Goal: Task Accomplishment & Management: Complete application form

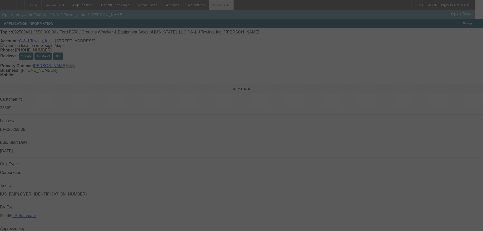
select select "0"
select select "2"
select select "0"
select select "6"
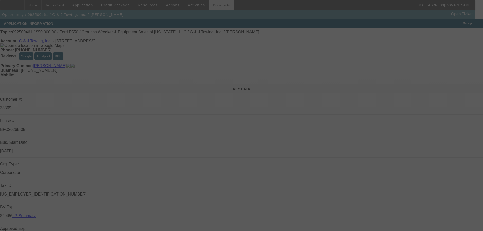
select select "0"
select select "6"
select select "0"
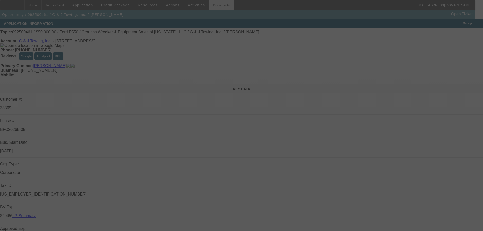
select select "0"
select select "6"
select select "0"
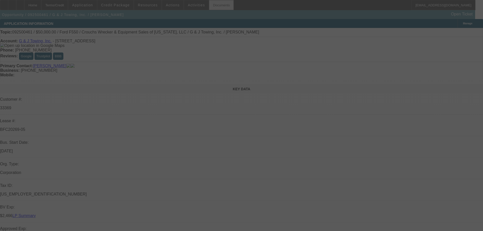
select select "0"
select select "6"
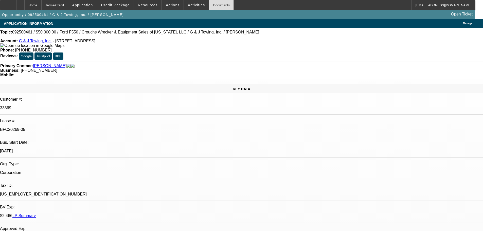
click at [209, 5] on div "Documents" at bounding box center [221, 5] width 25 height 10
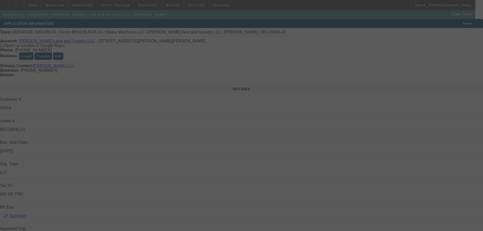
select select "0"
select select "2"
select select "0"
select select "6"
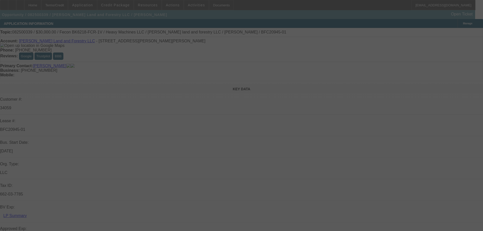
select select "0"
select select "2"
select select "0"
select select "6"
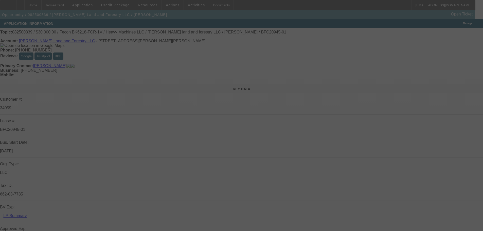
select select "0.2"
select select "2"
select select "0"
select select "6"
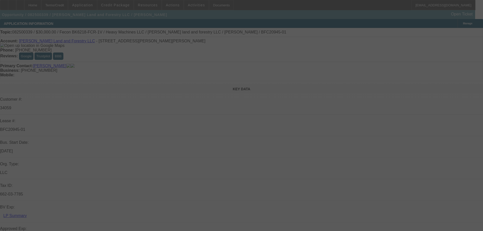
select select "0"
select select "19"
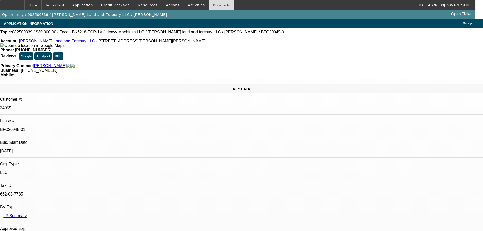
click at [209, 2] on div "Documents" at bounding box center [221, 5] width 25 height 10
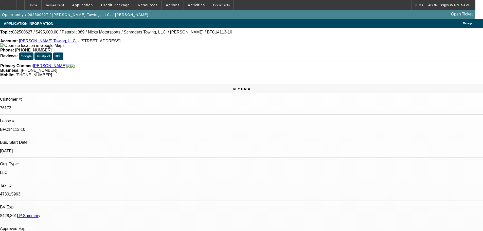
select select "0"
select select "2"
select select "0.1"
select select "4"
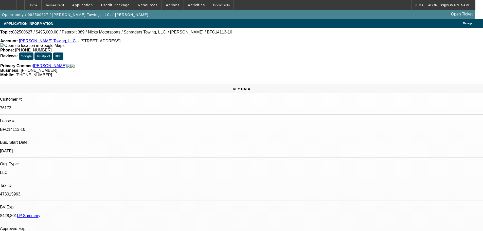
select select "0"
select select "2"
select select "0.1"
select select "4"
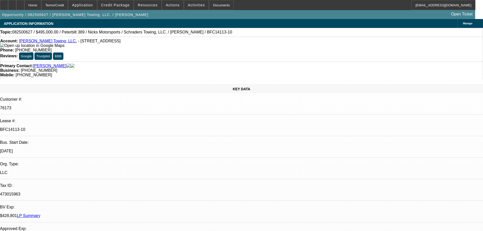
select select "0"
select select "2"
select select "0.1"
select select "4"
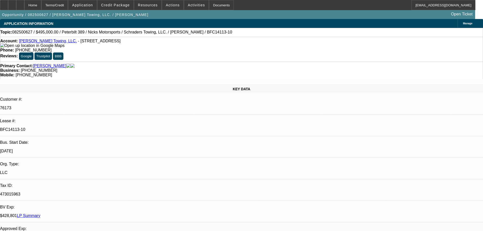
select select "0"
select select "2"
select select "0.1"
select select "4"
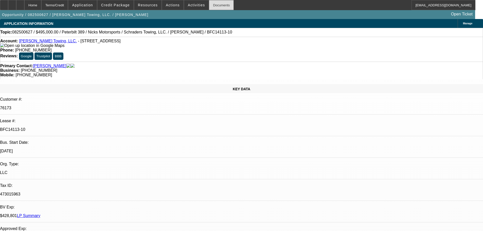
click at [209, 5] on div "Documents" at bounding box center [221, 5] width 25 height 10
